Goal: Find specific page/section: Find specific page/section

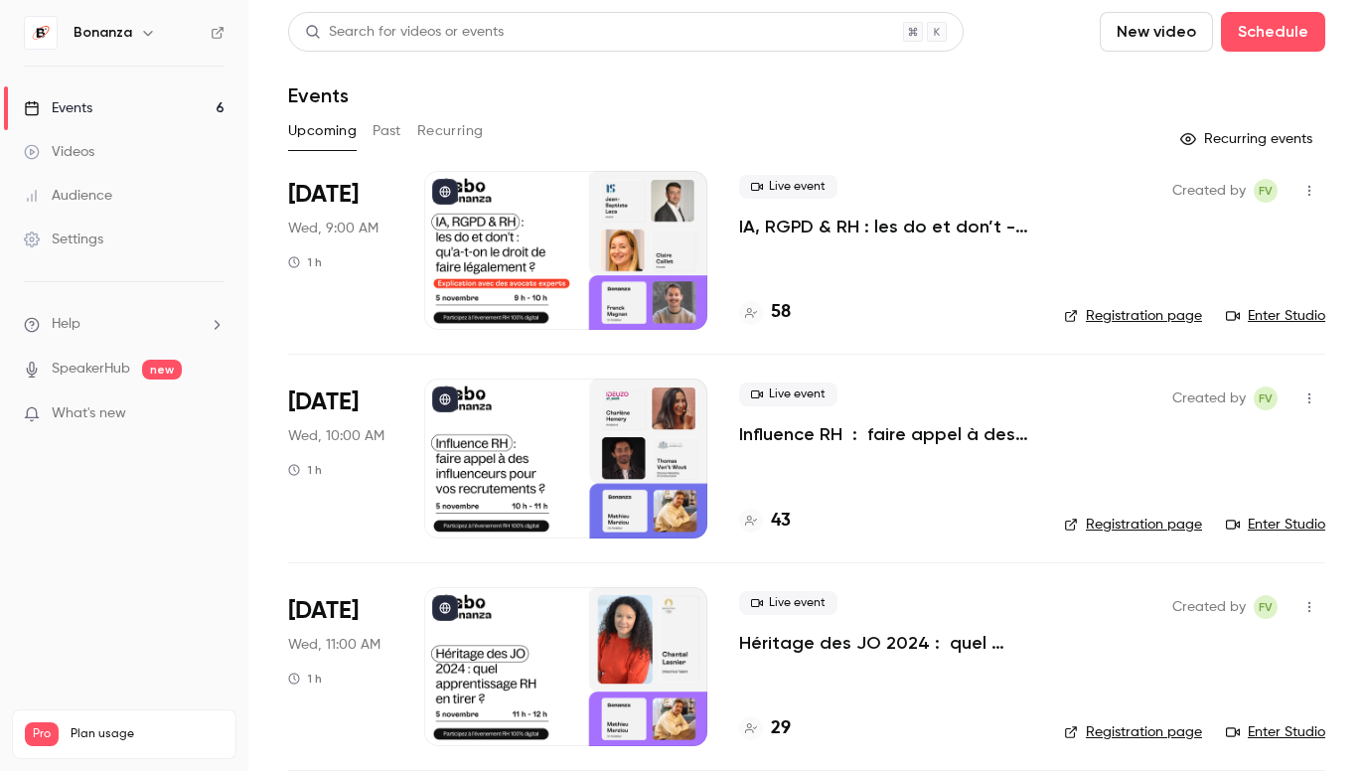
click at [155, 199] on link "Audience" at bounding box center [124, 196] width 248 height 44
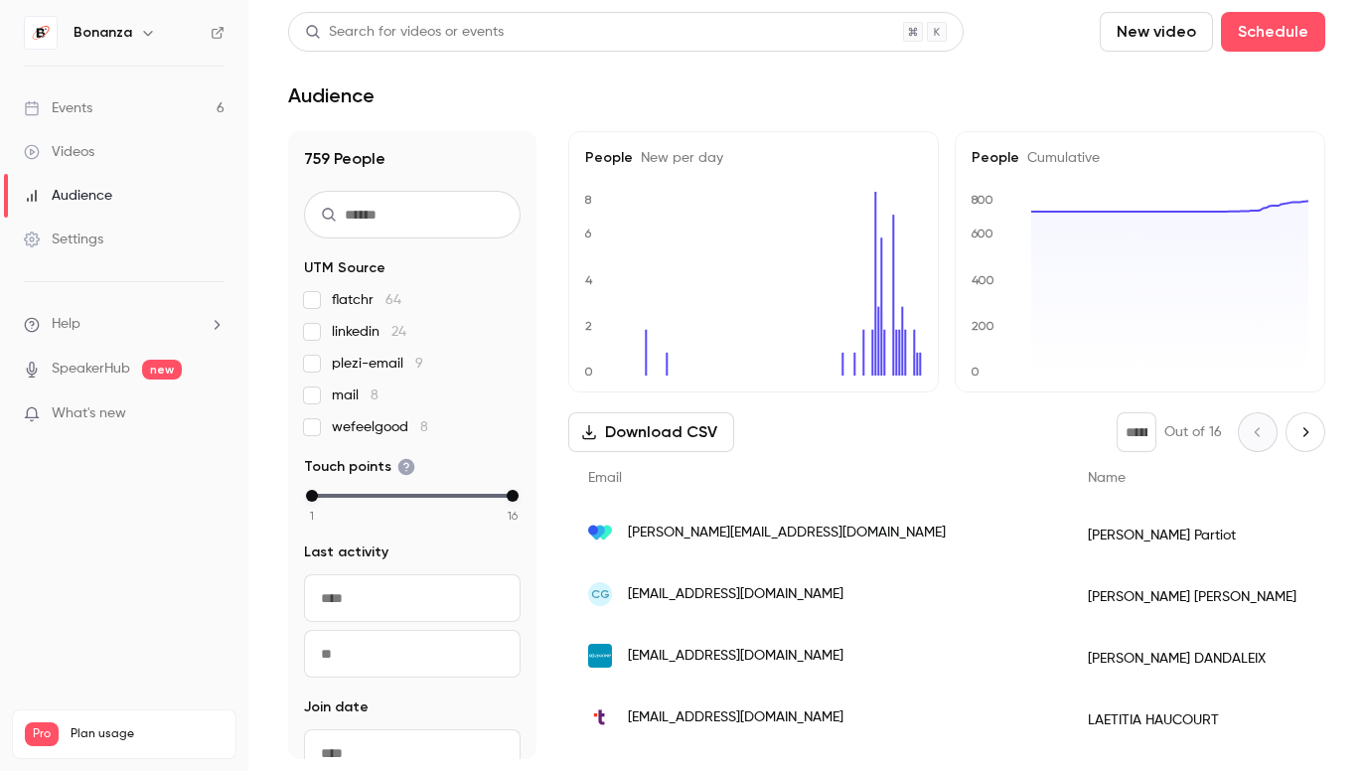
click at [1068, 524] on div "[PERSON_NAME]" at bounding box center [1192, 536] width 248 height 62
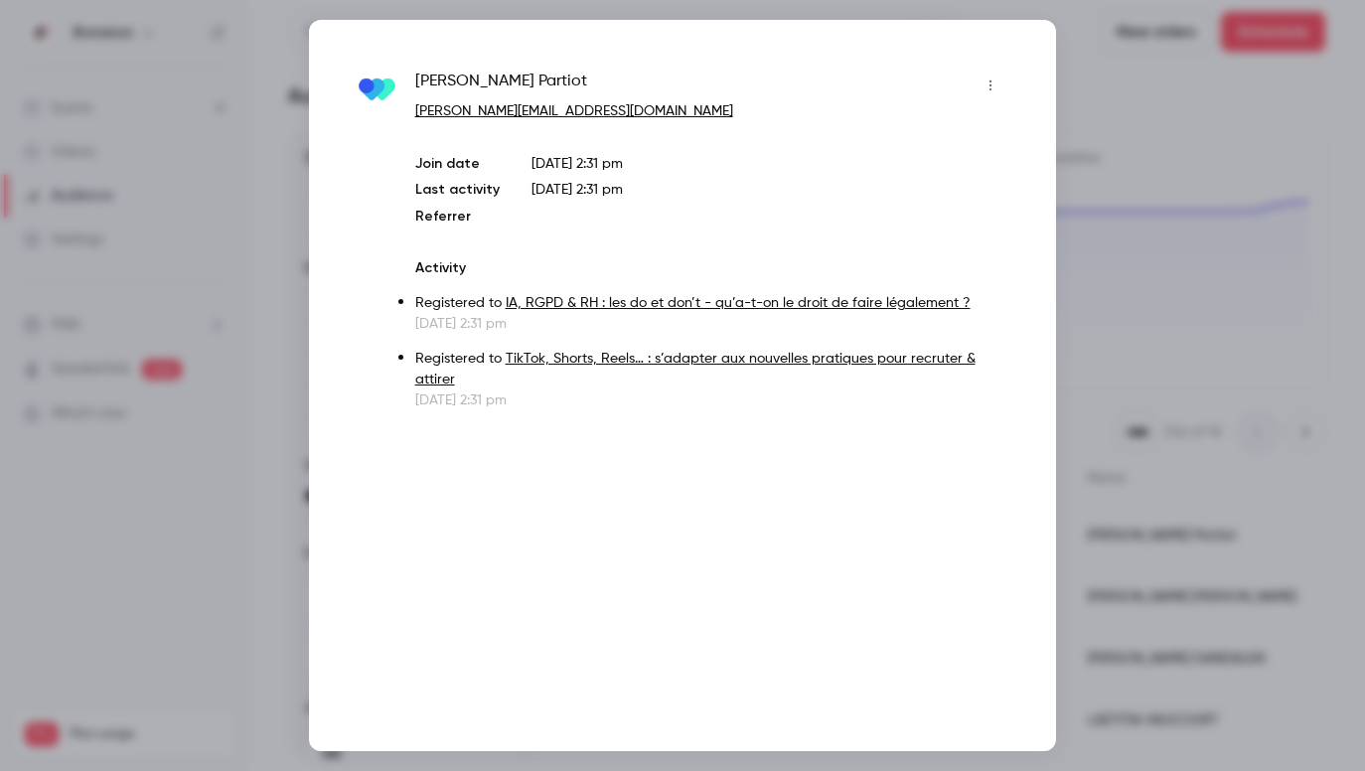
click at [876, 12] on div at bounding box center [682, 385] width 1365 height 771
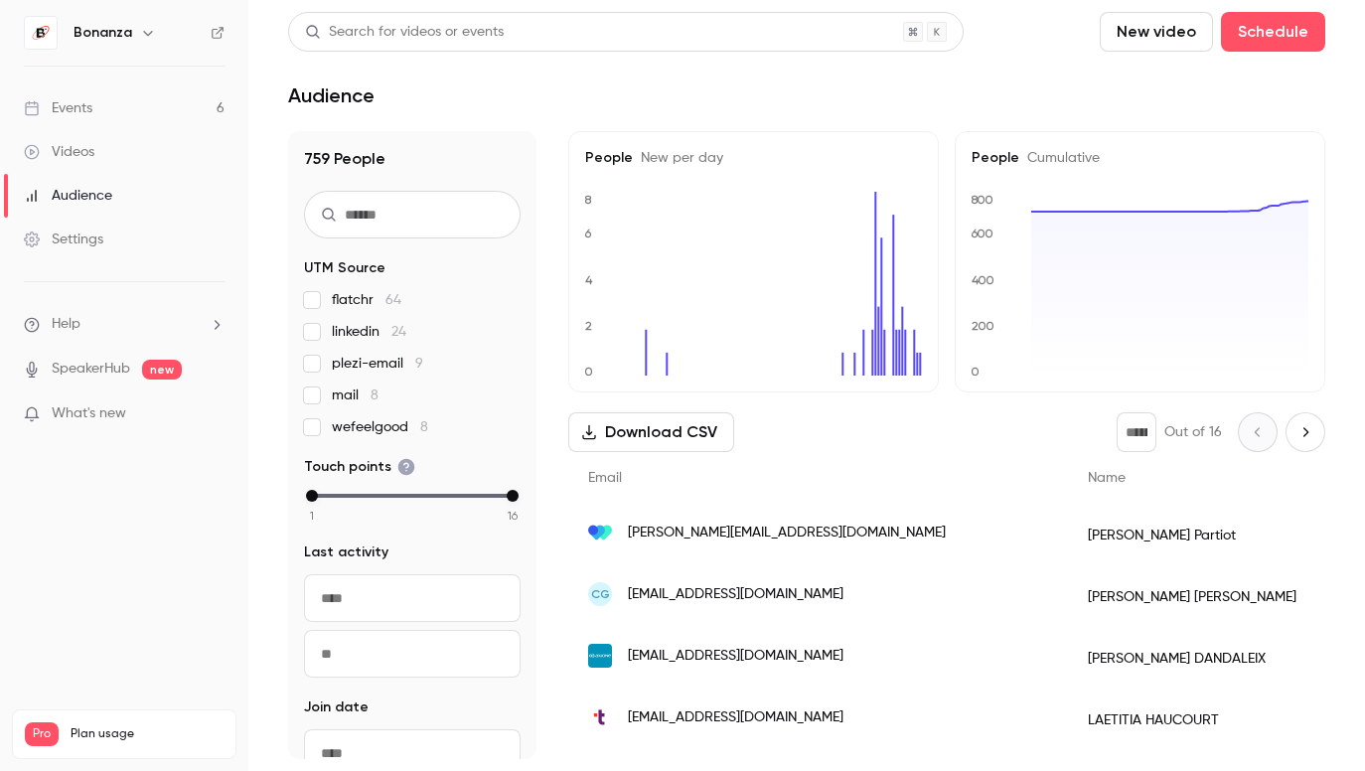
click at [793, 552] on div "[PERSON_NAME][EMAIL_ADDRESS][DOMAIN_NAME]" at bounding box center [818, 533] width 500 height 56
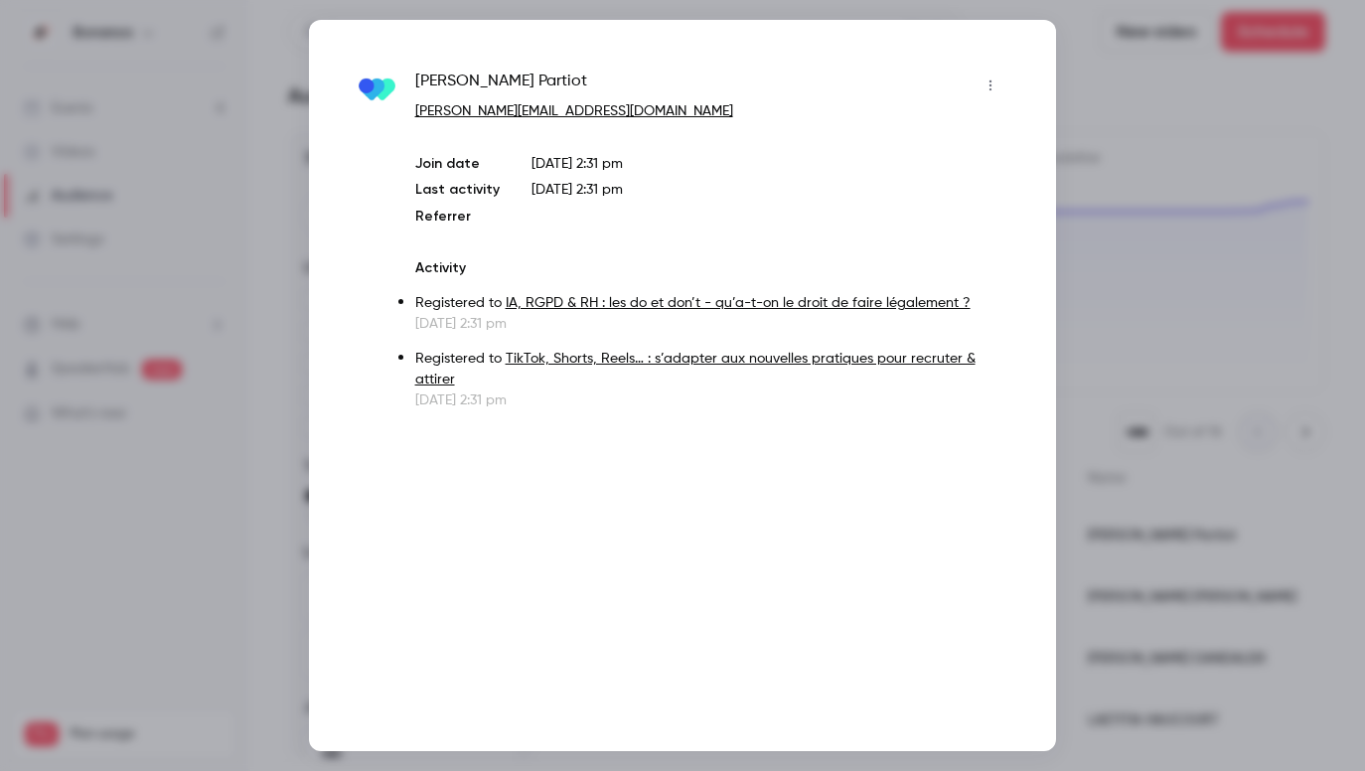
click at [892, 14] on div at bounding box center [682, 385] width 1365 height 771
